Goal: Contribute content: Add original content to the website for others to see

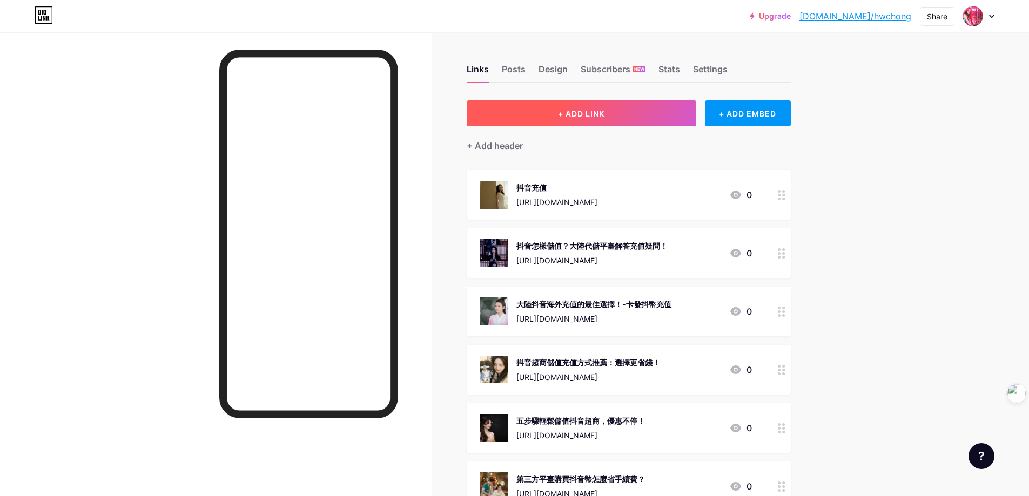
click at [607, 118] on button "+ ADD LINK" at bounding box center [581, 113] width 229 height 26
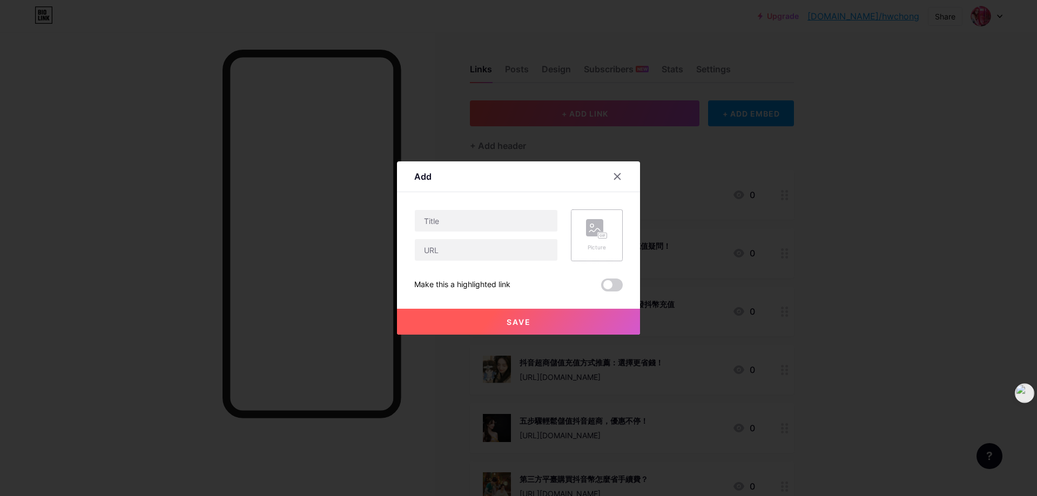
click at [604, 235] on icon at bounding box center [605, 235] width 2 height 3
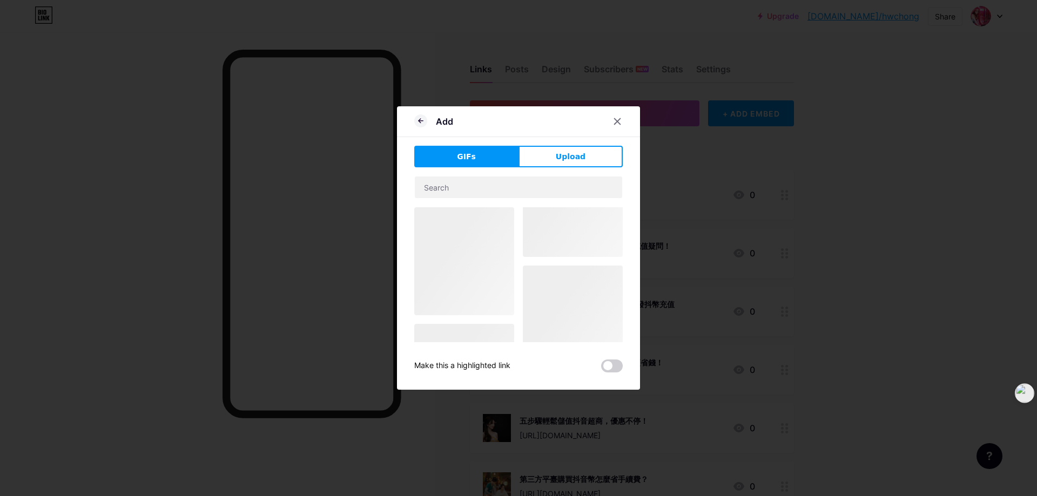
drag, startPoint x: 472, startPoint y: 261, endPoint x: 756, endPoint y: 354, distance: 299.0
click at [554, 285] on div at bounding box center [518, 353] width 208 height 292
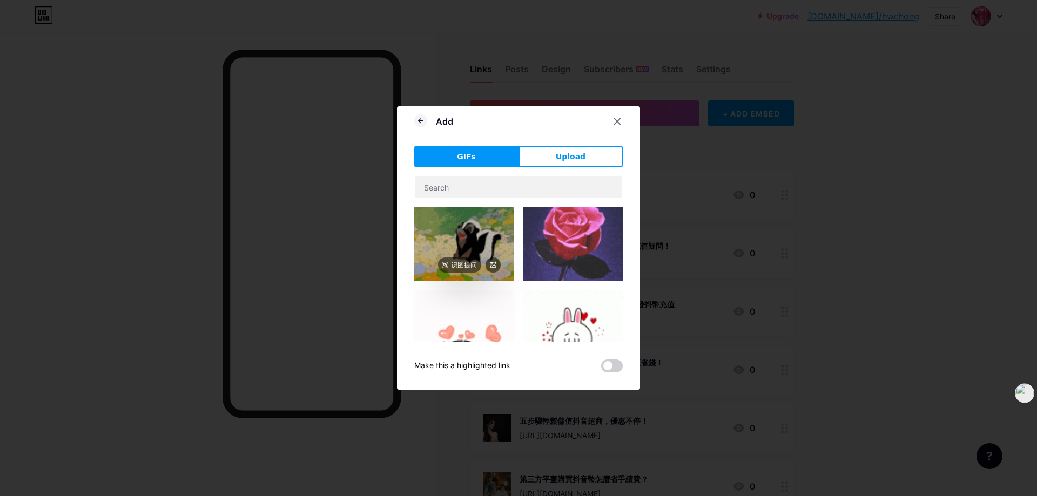
click at [451, 234] on img at bounding box center [464, 244] width 100 height 74
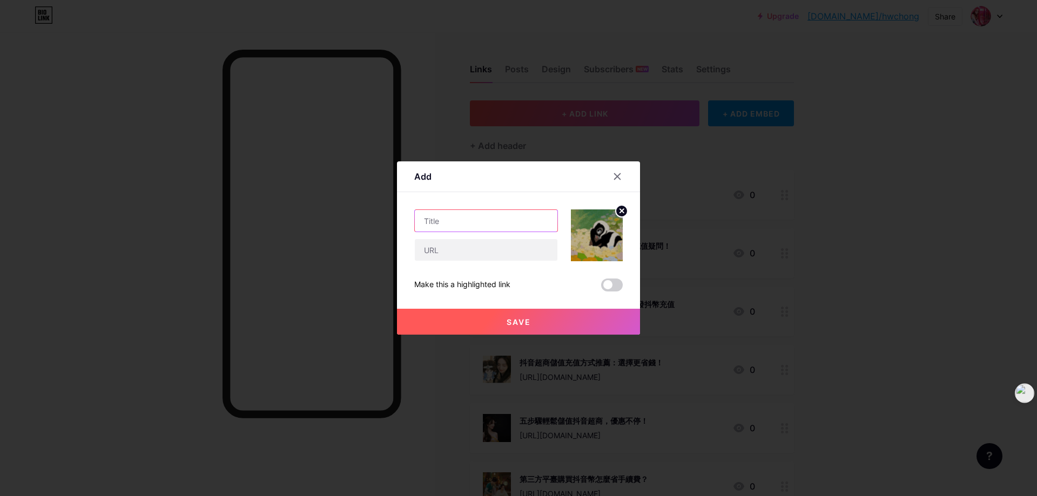
click at [482, 219] on input "text" at bounding box center [486, 221] width 143 height 22
paste input "Buy Poppo Live Coins Cheap – Authorized Reseller Prices"
type input "Buy Poppo Live Coins Cheap – Authorized Reseller Prices"
click at [442, 256] on input "text" at bounding box center [486, 250] width 143 height 22
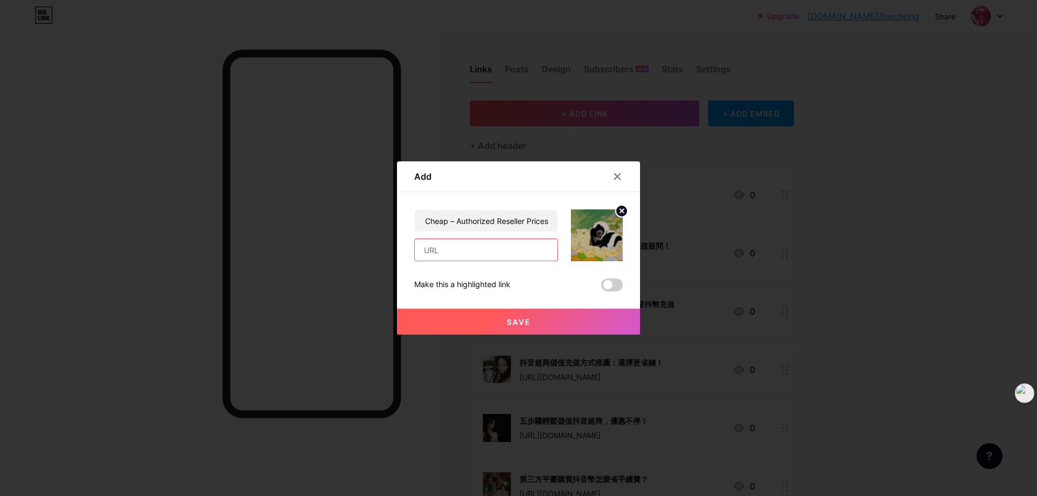
scroll to position [0, 0]
paste input "[URL][DOMAIN_NAME]"
type input "[URL][DOMAIN_NAME]"
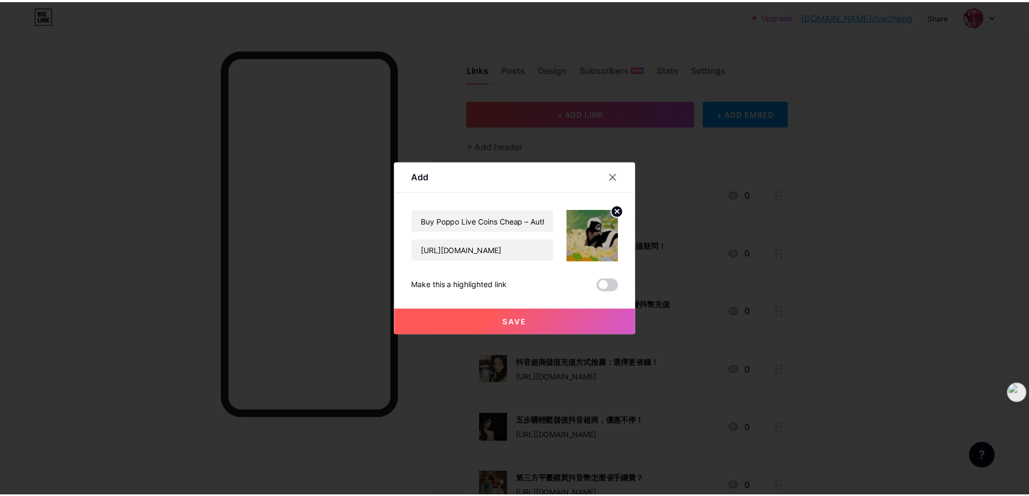
scroll to position [0, 0]
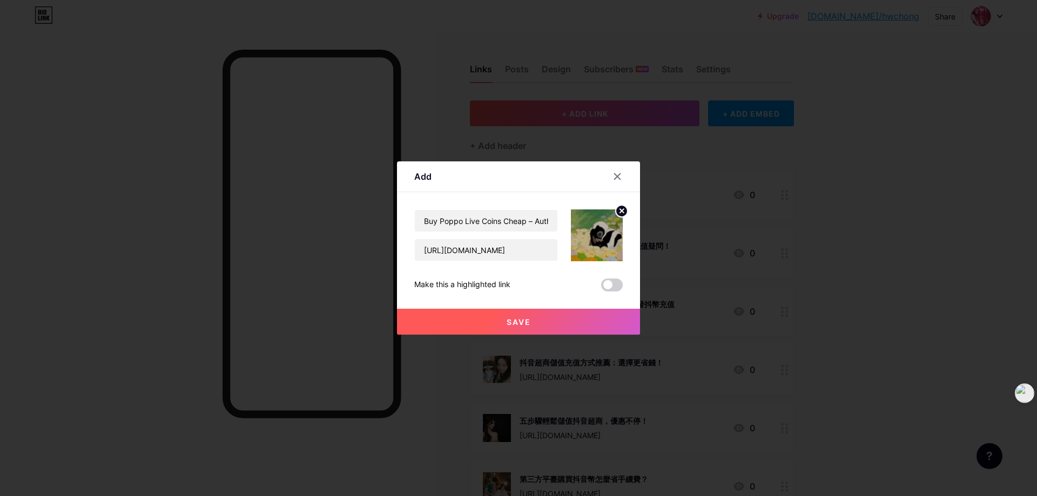
click at [498, 319] on button "Save" at bounding box center [518, 322] width 243 height 26
